Goal: Information Seeking & Learning: Learn about a topic

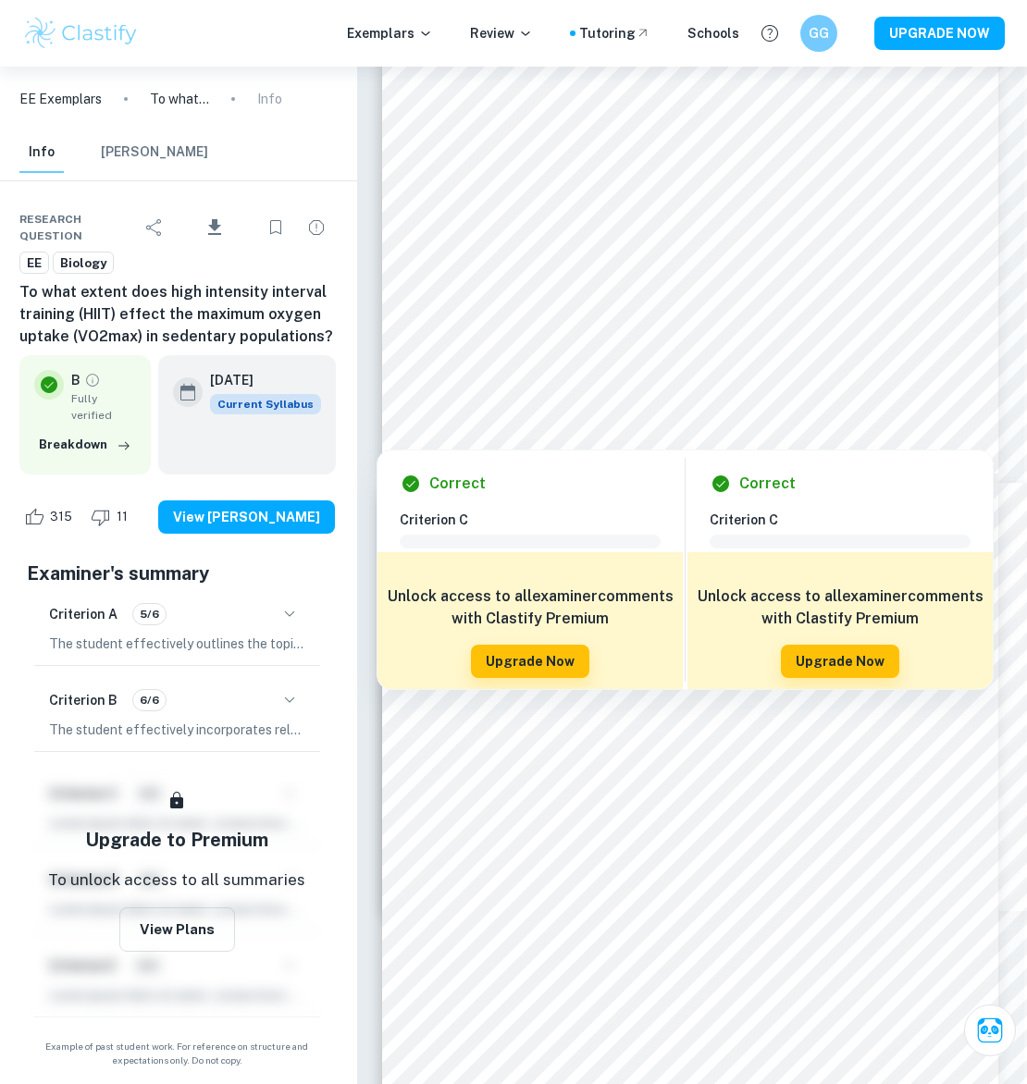
scroll to position [18798, 3]
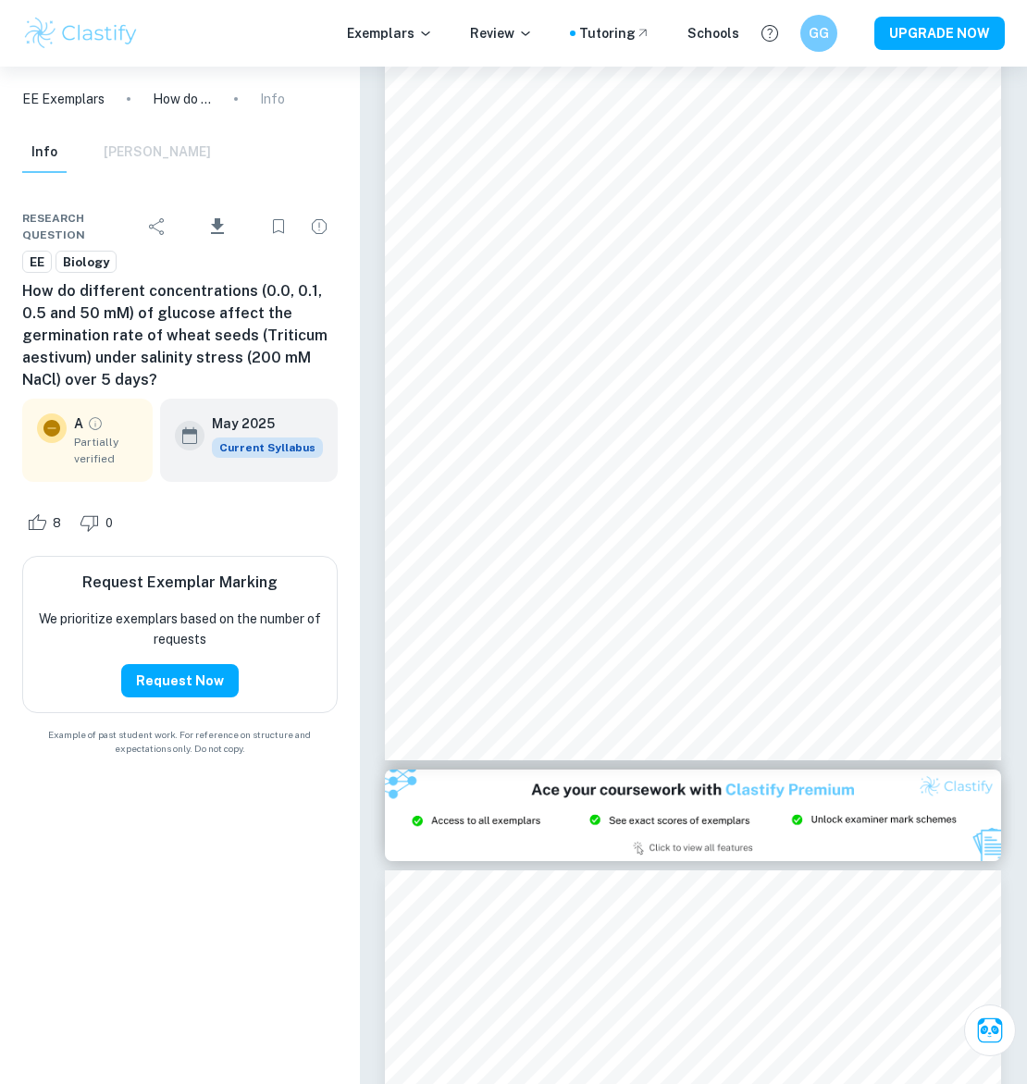
scroll to position [17117, 0]
